Goal: Task Accomplishment & Management: Use online tool/utility

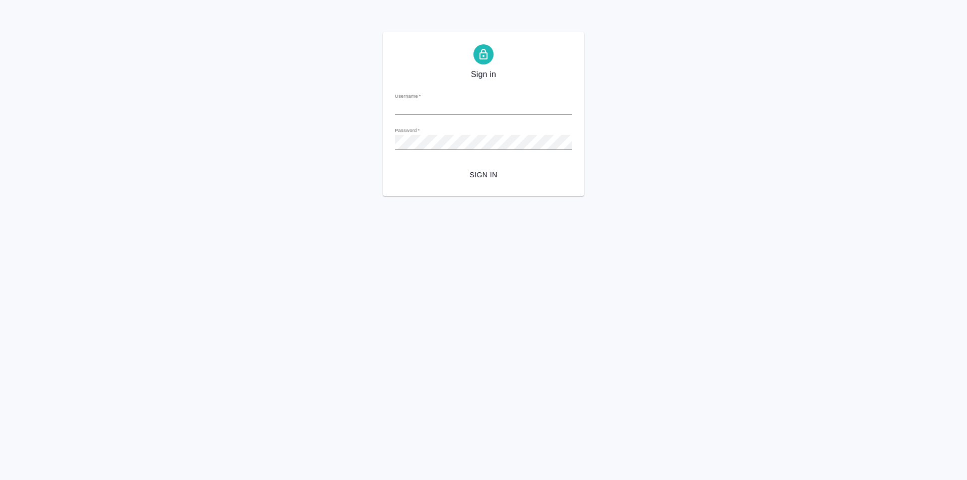
type input "[PERSON_NAME][EMAIL_ADDRESS][DOMAIN_NAME]"
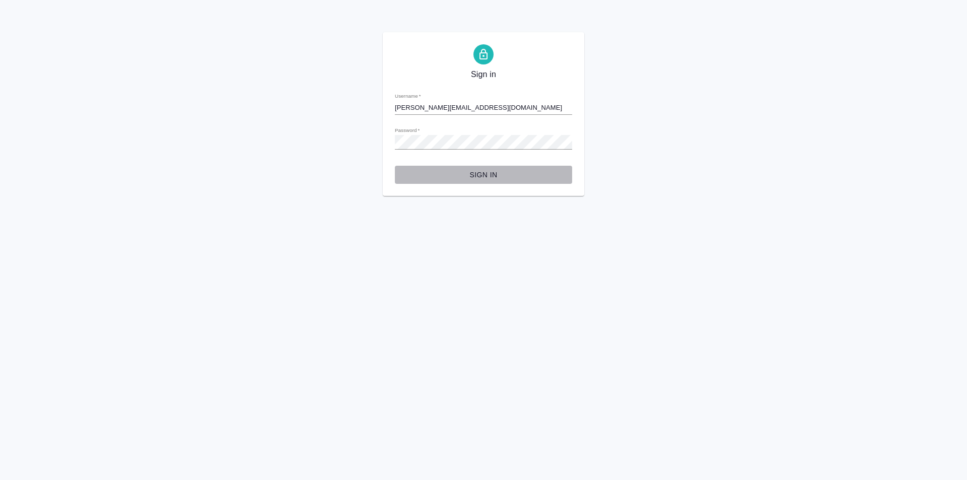
click at [492, 174] on span "Sign in" at bounding box center [483, 175] width 161 height 13
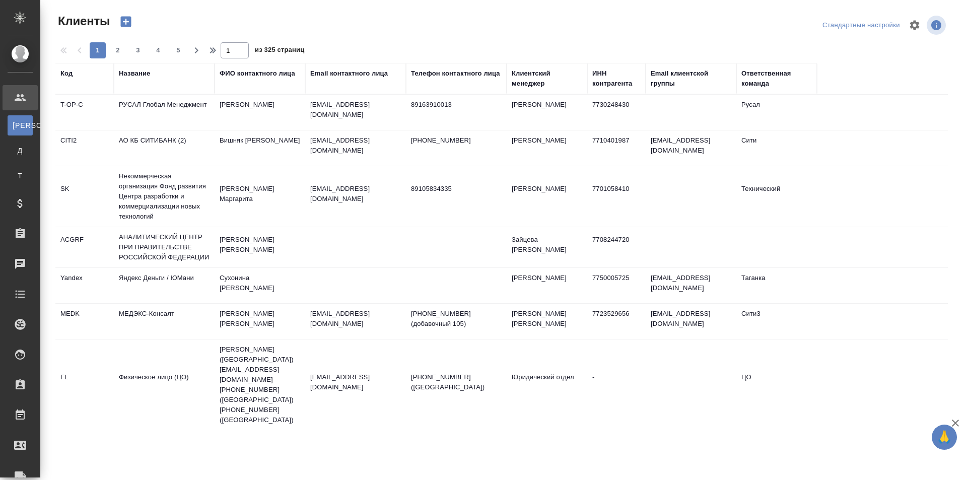
select select "RU"
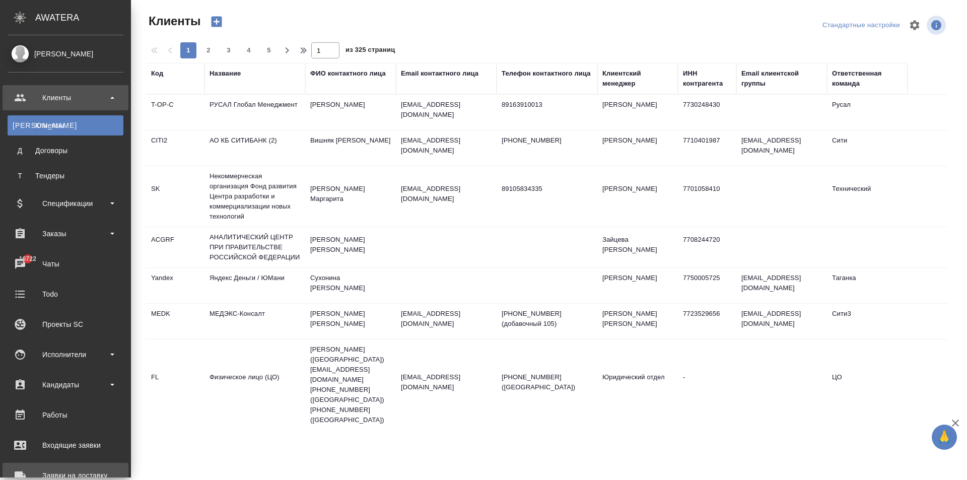
click at [19, 468] on div "Заявки на доставку" at bounding box center [66, 475] width 116 height 15
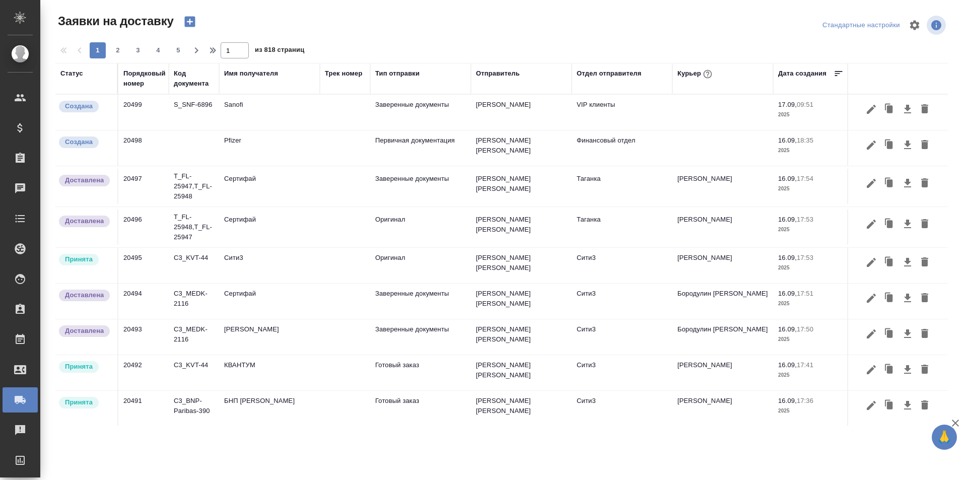
click at [246, 74] on div "Имя получателя" at bounding box center [251, 74] width 54 height 10
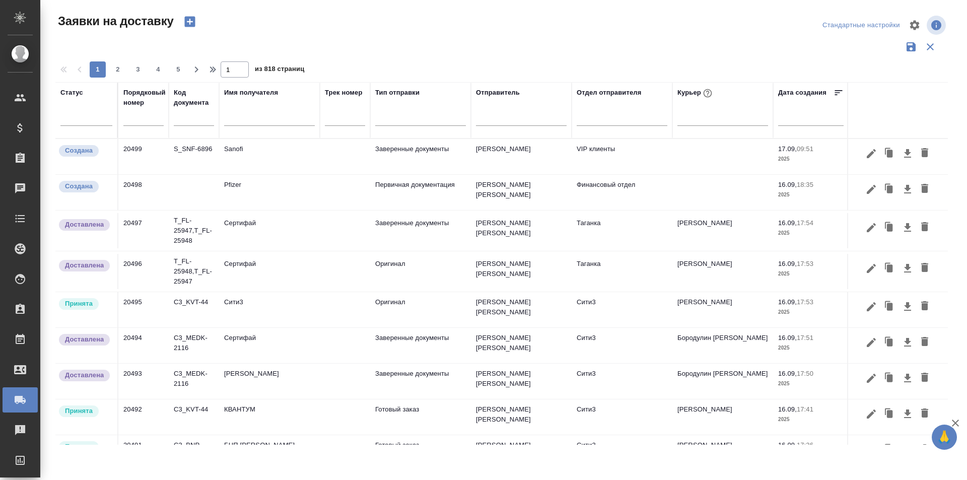
click at [238, 117] on input "text" at bounding box center [269, 119] width 91 height 13
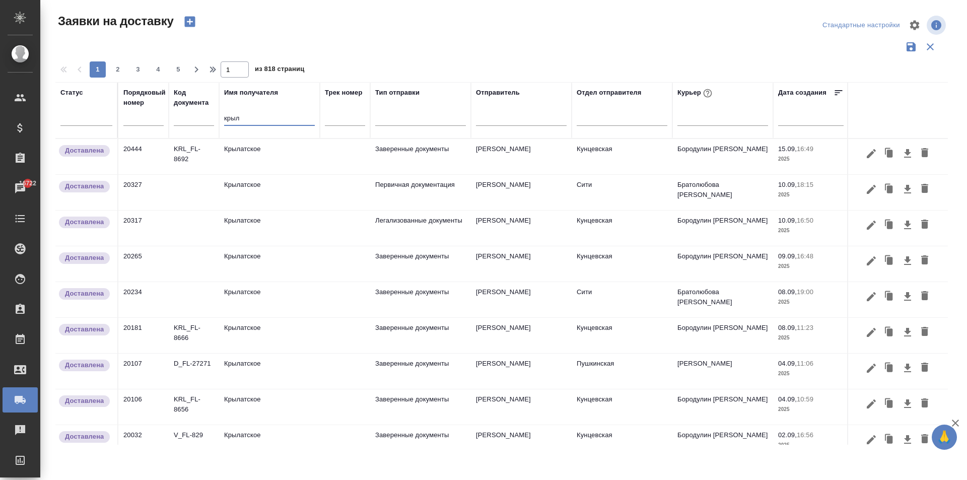
type input "крыл"
click at [249, 157] on td "Крылатское" at bounding box center [269, 156] width 101 height 35
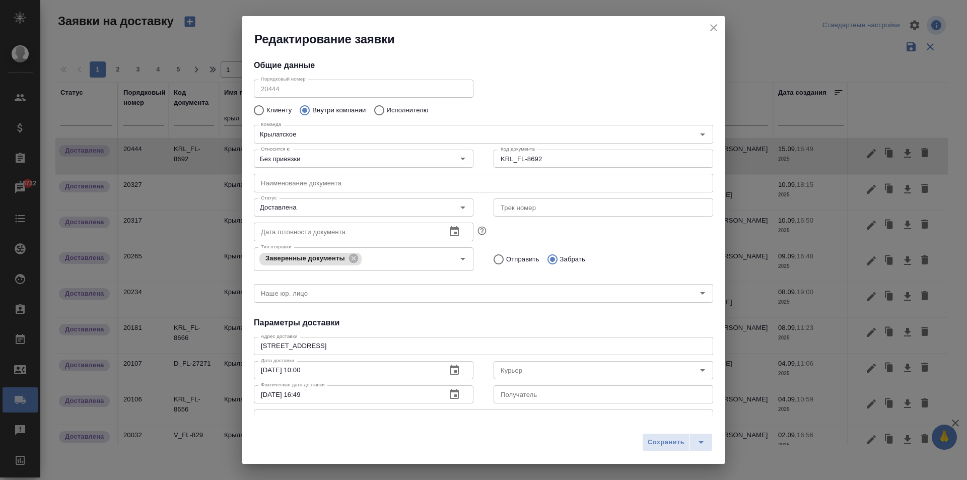
type input "Бородулин [PERSON_NAME]"
click at [712, 28] on icon "close" at bounding box center [714, 28] width 12 height 12
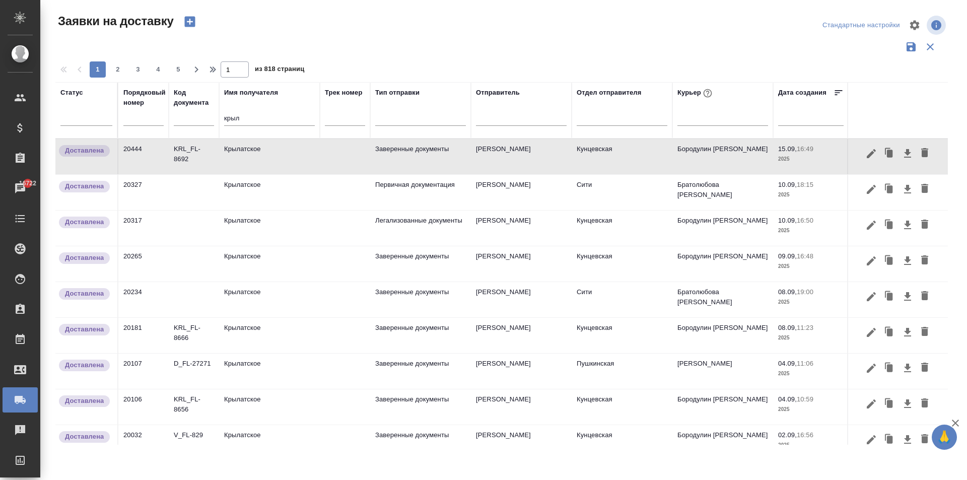
click at [148, 120] on tr "Статус Порядковый номер Код документа Имя получателя крыл Трек номер Тип отправ…" at bounding box center [577, 110] width 1045 height 56
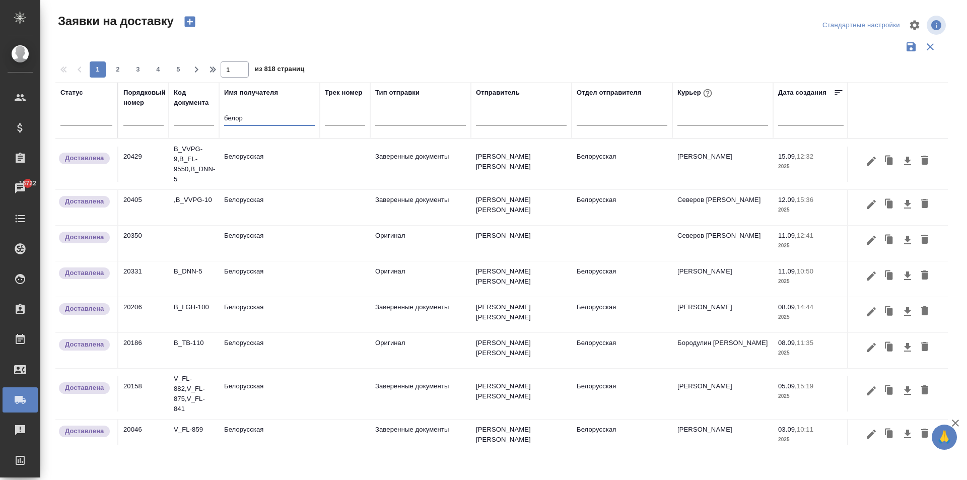
type input "белор"
click at [233, 155] on td "Белорусская" at bounding box center [269, 164] width 101 height 35
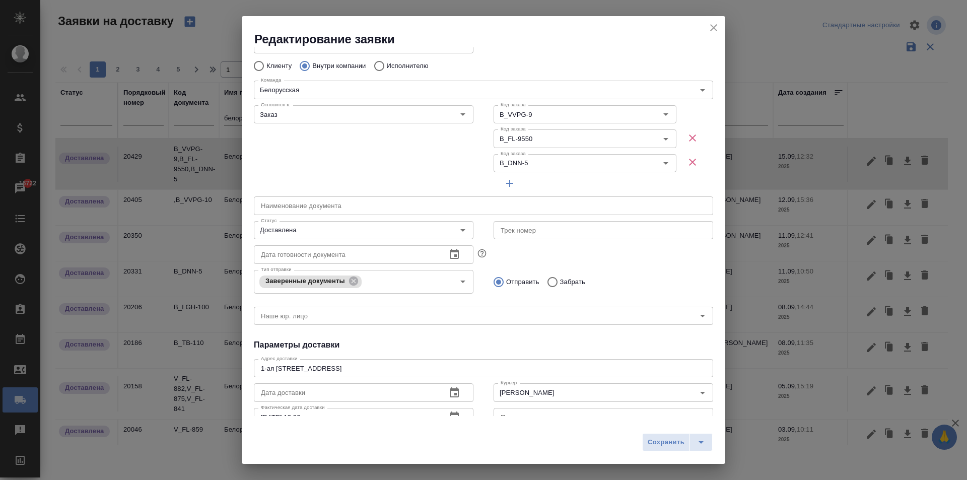
scroll to position [151, 0]
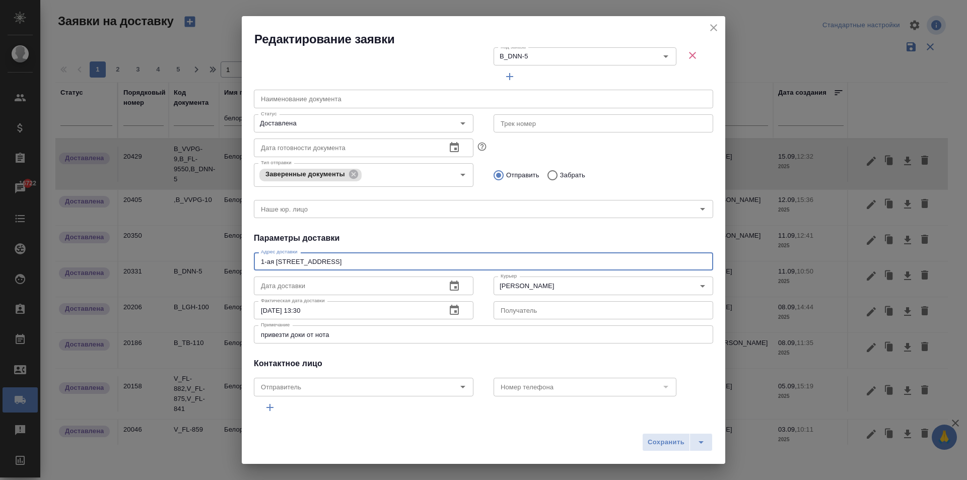
drag, startPoint x: 429, startPoint y: 260, endPoint x: 239, endPoint y: 264, distance: 189.4
click at [239, 264] on div "Редактирование заявки Общие данные Порядковый номер 20429 Порядковый номер Клие…" at bounding box center [483, 240] width 967 height 480
